Goal: Information Seeking & Learning: Learn about a topic

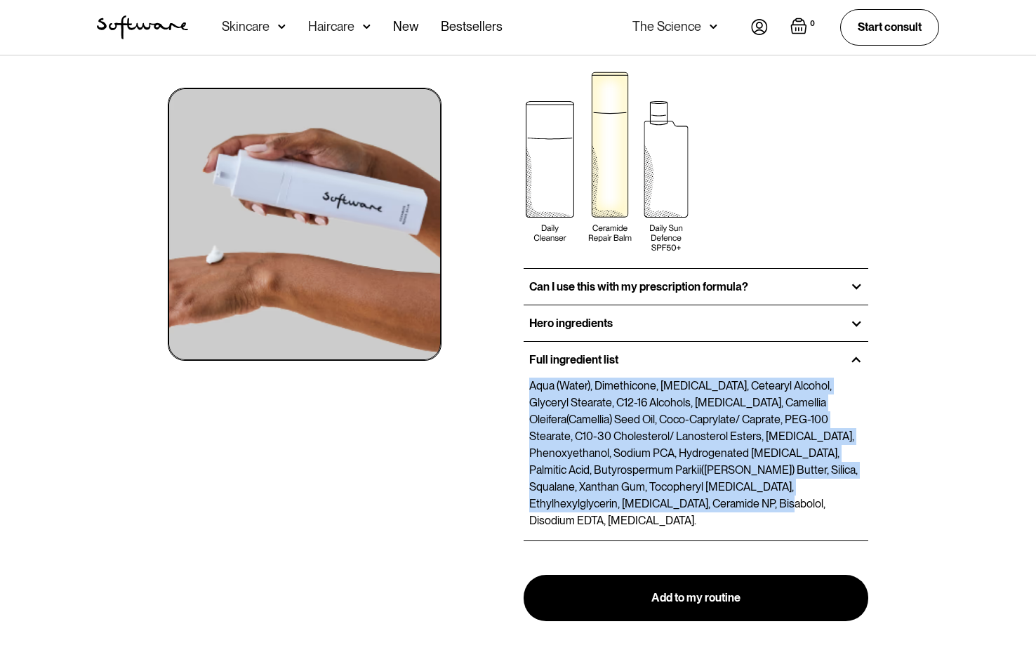
drag, startPoint x: 530, startPoint y: 385, endPoint x: 758, endPoint y: 505, distance: 257.2
click at [758, 505] on p "Aqua (Water), Dimethicone, [MEDICAL_DATA], Cetearyl Alcohol, Glyceryl Stearate,…" at bounding box center [695, 454] width 333 height 152
copy p "Aqua (Water), Dimethicone, [MEDICAL_DATA], Cetearyl Alcohol, Glyceryl Stearate,…"
click at [232, 20] on div "Skincare" at bounding box center [246, 27] width 48 height 14
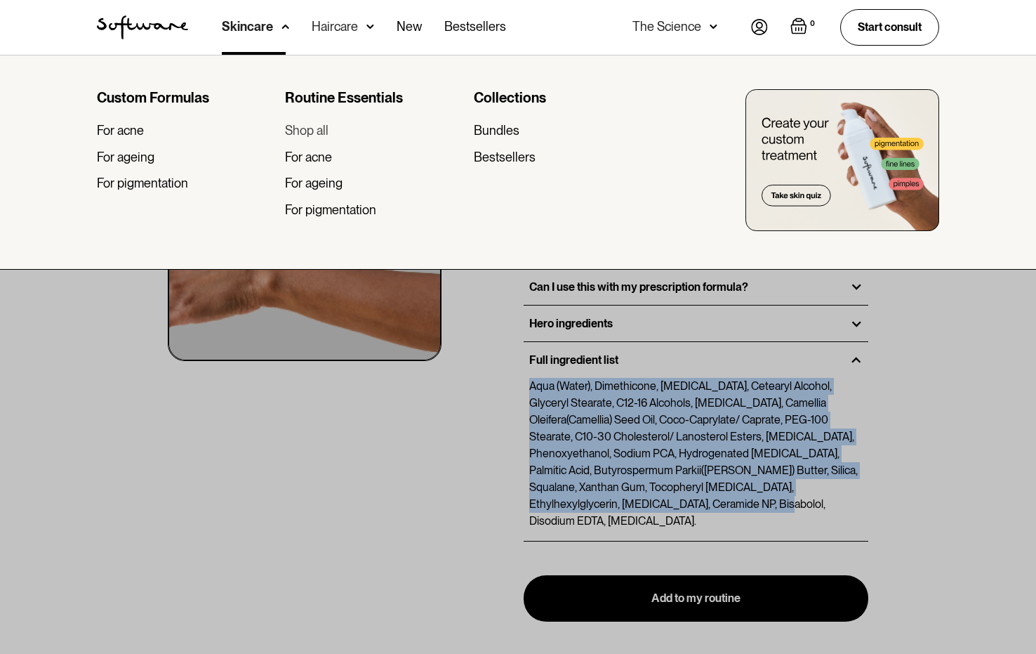
click at [296, 126] on div "Shop all" at bounding box center [307, 130] width 44 height 15
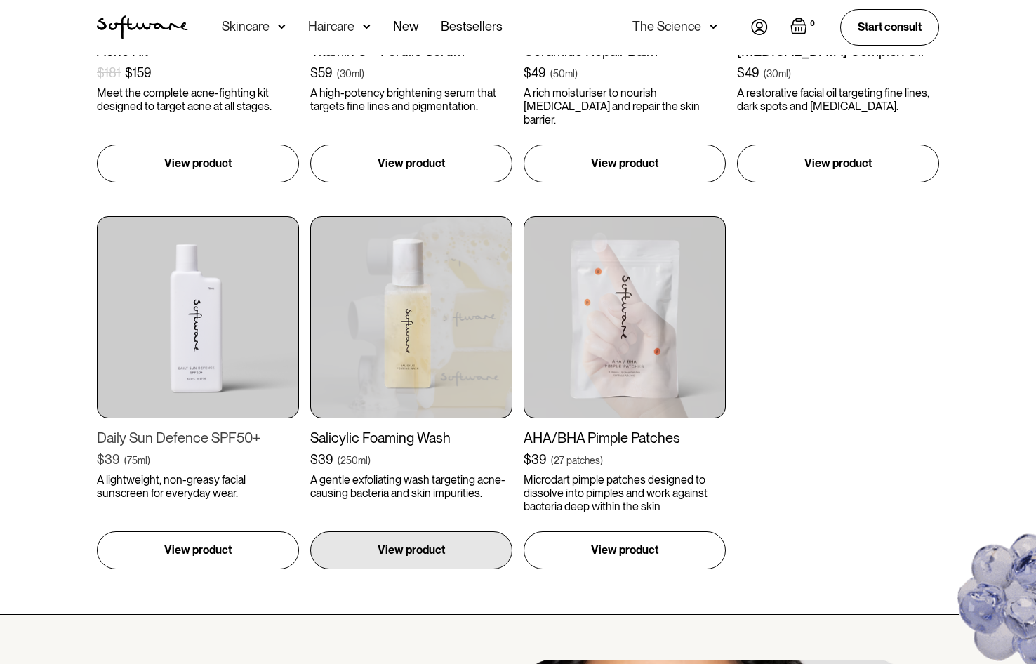
scroll to position [1685, 0]
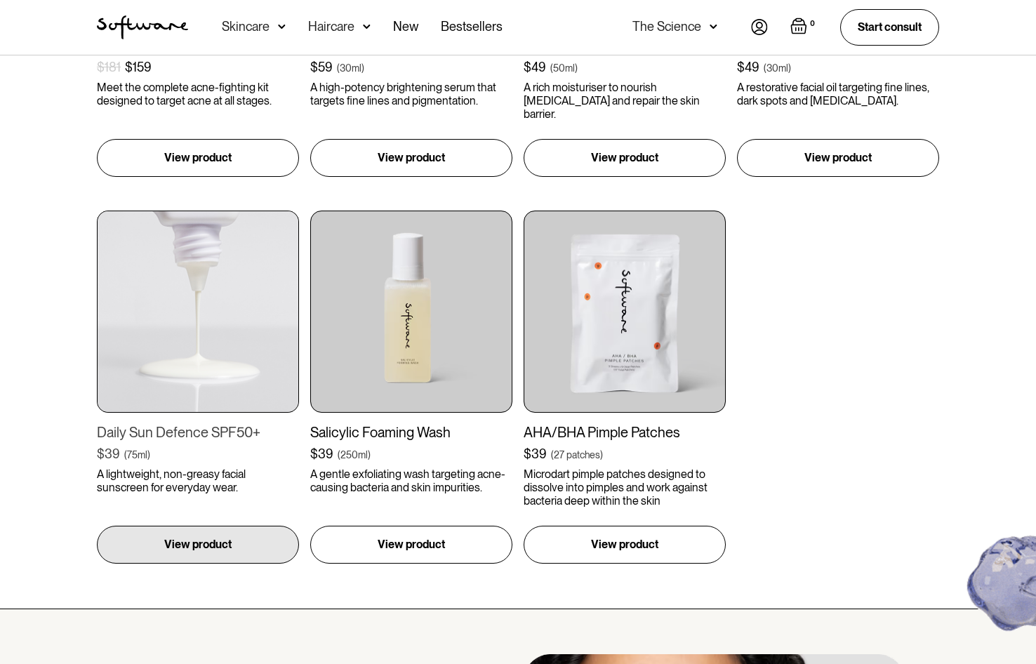
click at [166, 343] on img at bounding box center [198, 312] width 202 height 202
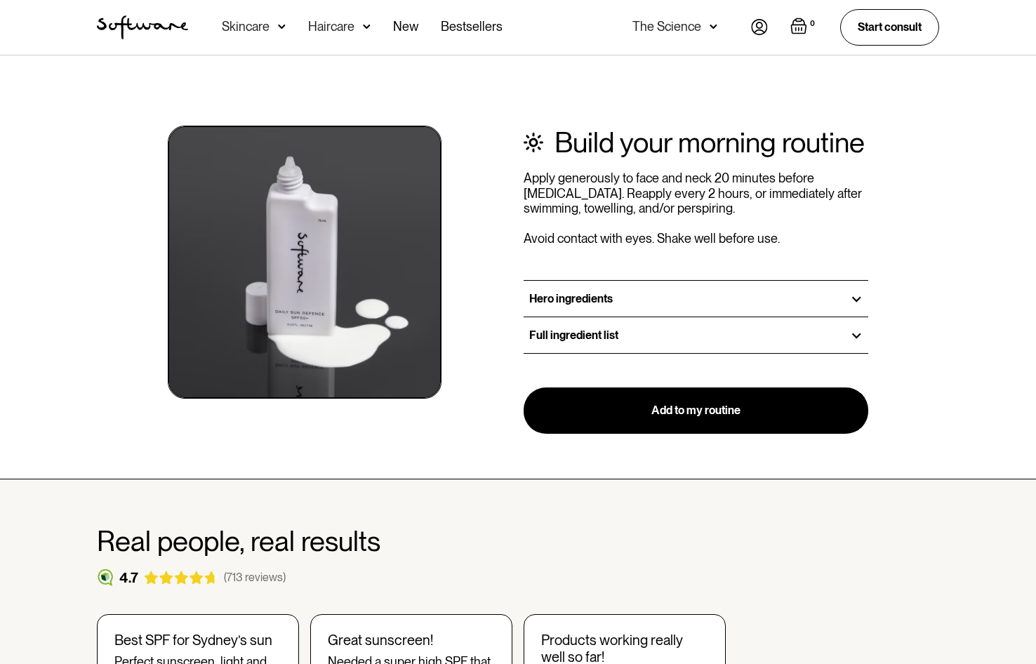
scroll to position [1545, 0]
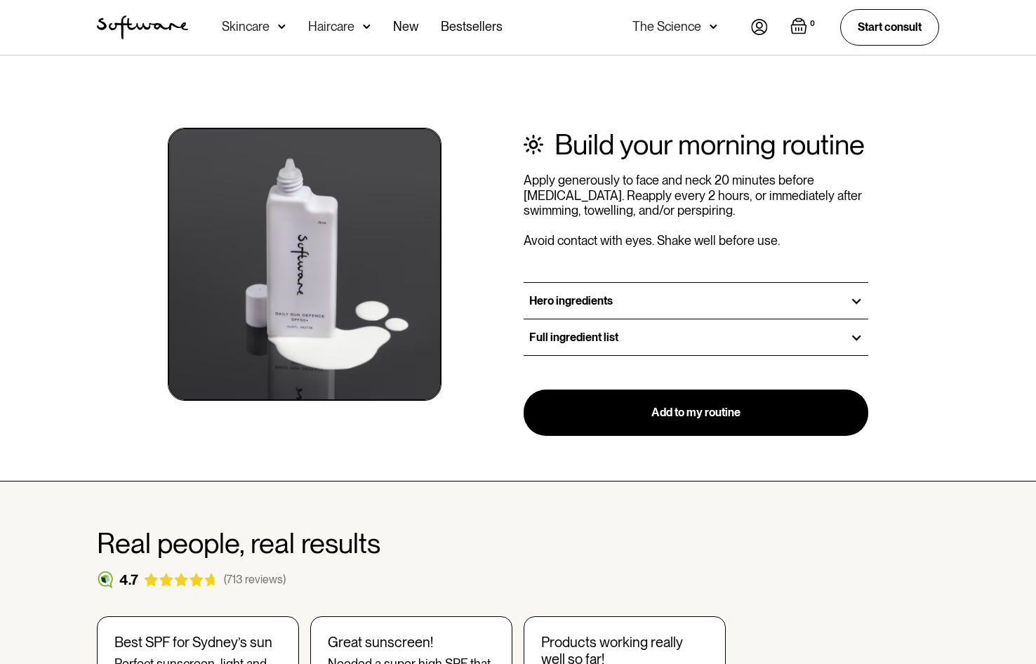
click at [647, 325] on div "Full ingredient list" at bounding box center [696, 337] width 345 height 36
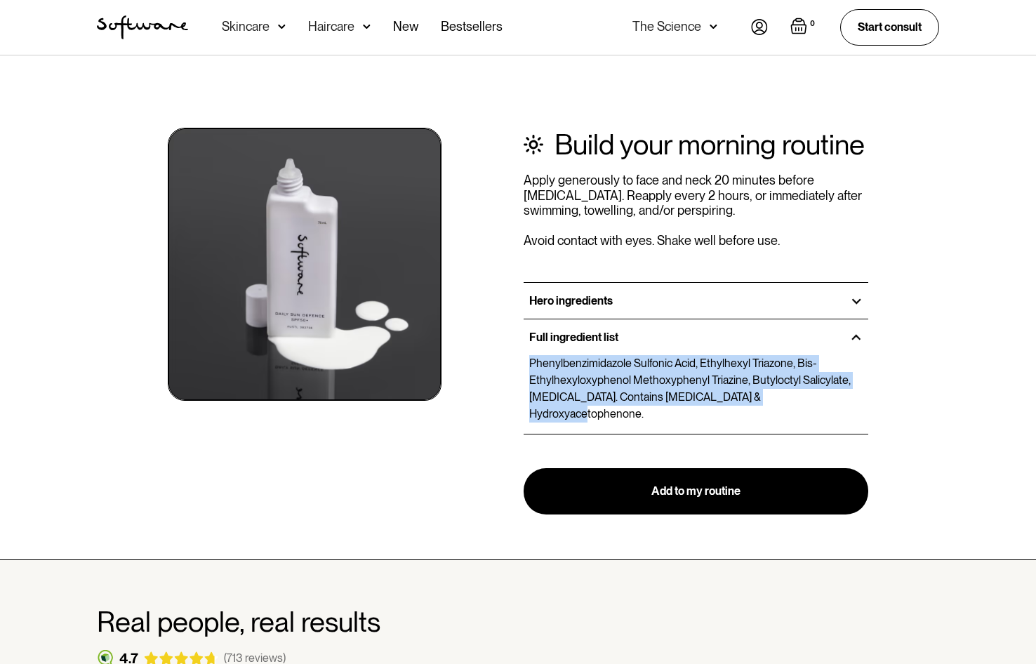
drag, startPoint x: 826, startPoint y: 397, endPoint x: 498, endPoint y: 366, distance: 330.0
click at [498, 366] on div "Build your morning routine Apply generously to face and neck 20 minutes before …" at bounding box center [518, 299] width 876 height 432
copy p "Phenylbenzimidazole Sulfonic Acid, Ethylhexyl Triazone, Bis-Ethylhexyloxyphenol…"
